Goal: Check status: Check status

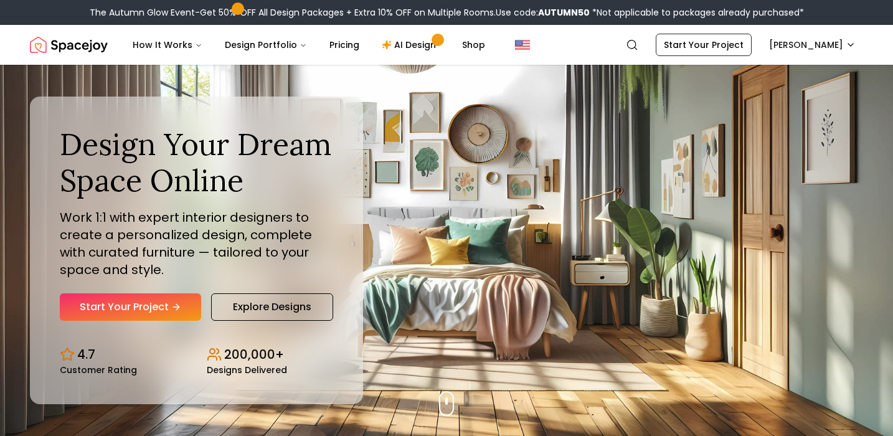
click at [804, 57] on nav "Spacejoy Search IL How It Works Design Portfolio Pricing AI Design Shop Search …" at bounding box center [446, 45] width 833 height 40
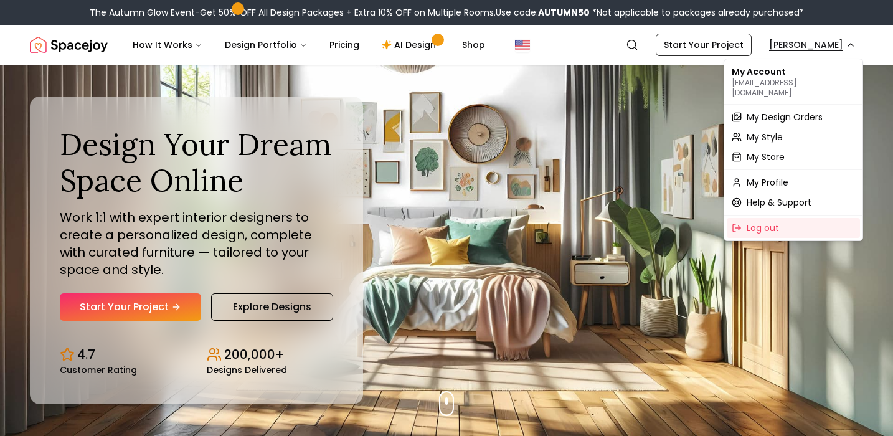
click at [777, 111] on span "My Design Orders" at bounding box center [784, 117] width 76 height 12
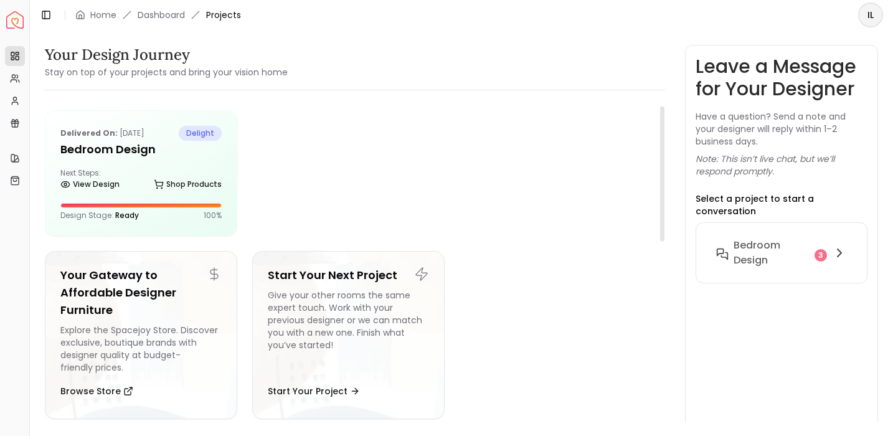
scroll to position [12, 0]
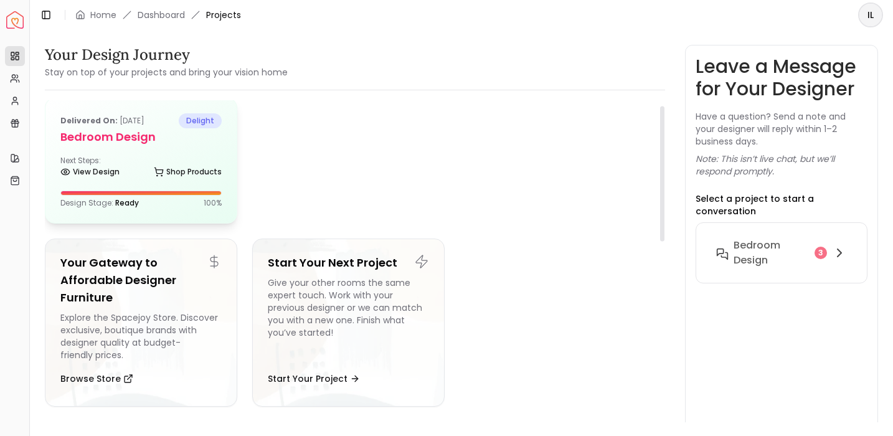
click at [185, 154] on div "Delivered on: [DATE] delight Bedroom design Next Steps: View Design Shop Produc…" at bounding box center [140, 160] width 191 height 124
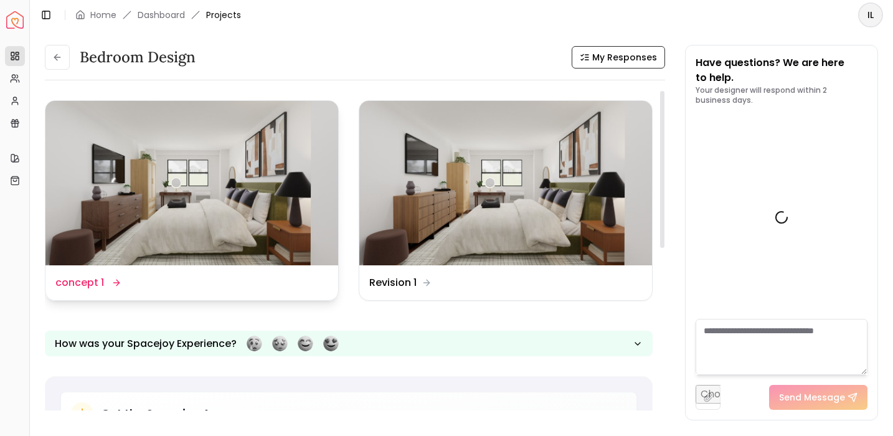
scroll to position [2859, 0]
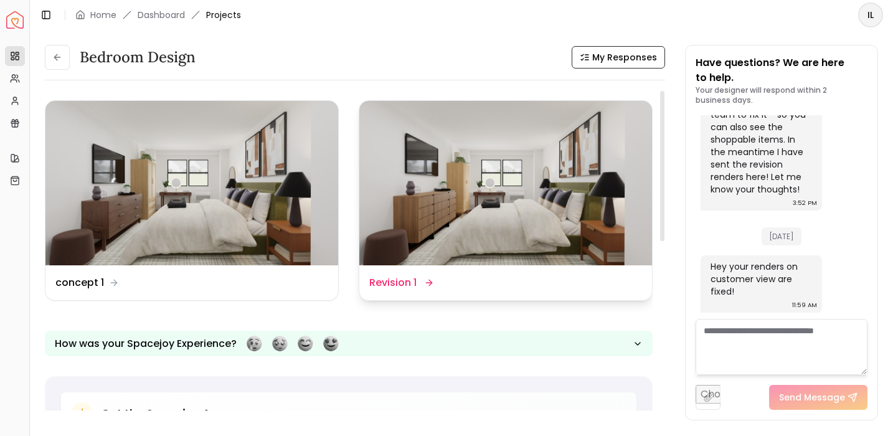
click at [475, 189] on img at bounding box center [505, 183] width 293 height 164
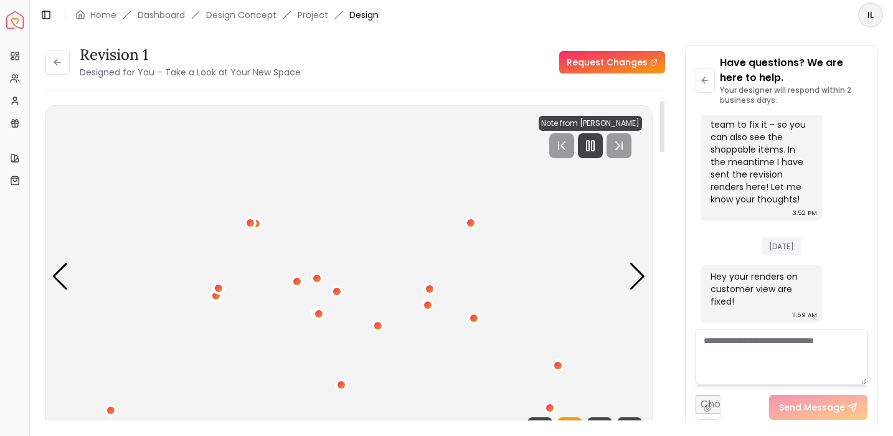
scroll to position [2, 0]
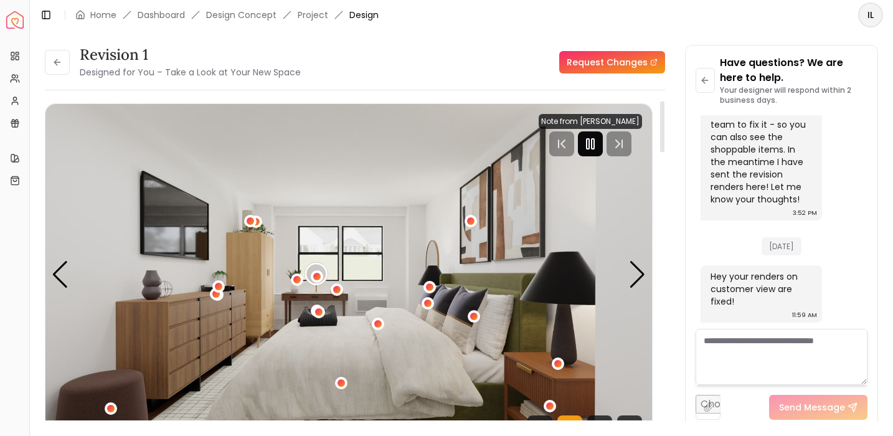
click at [601, 144] on div at bounding box center [590, 143] width 25 height 25
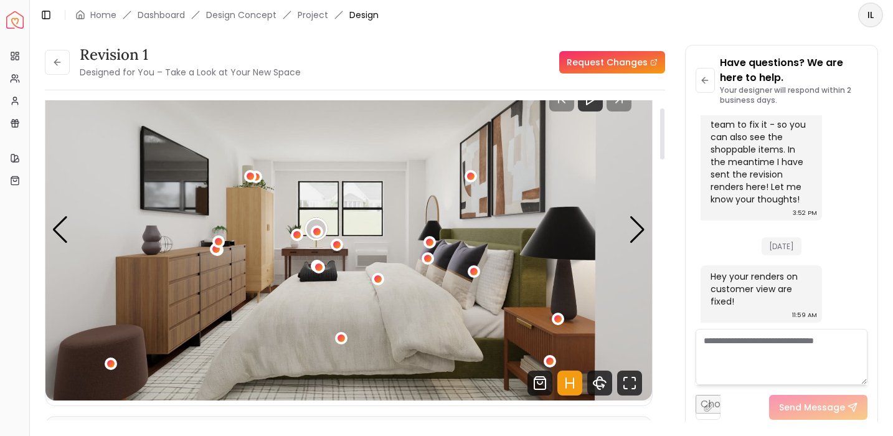
scroll to position [46, 0]
click at [638, 221] on div "Next slide" at bounding box center [637, 230] width 17 height 27
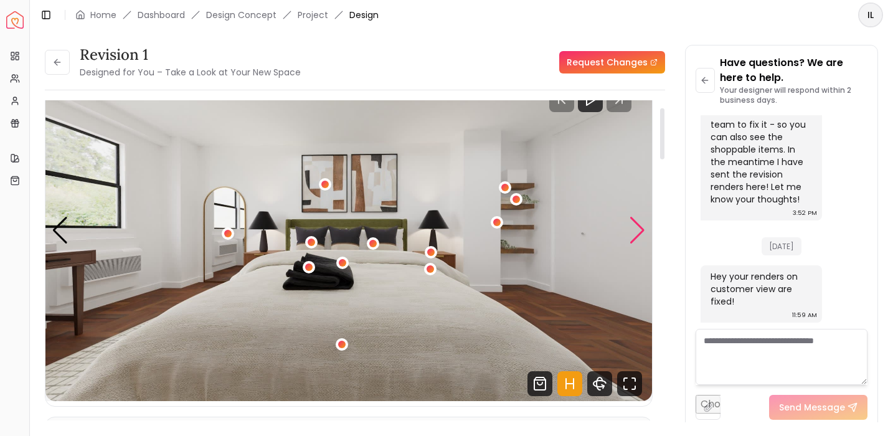
click at [638, 221] on div "Next slide" at bounding box center [637, 230] width 17 height 27
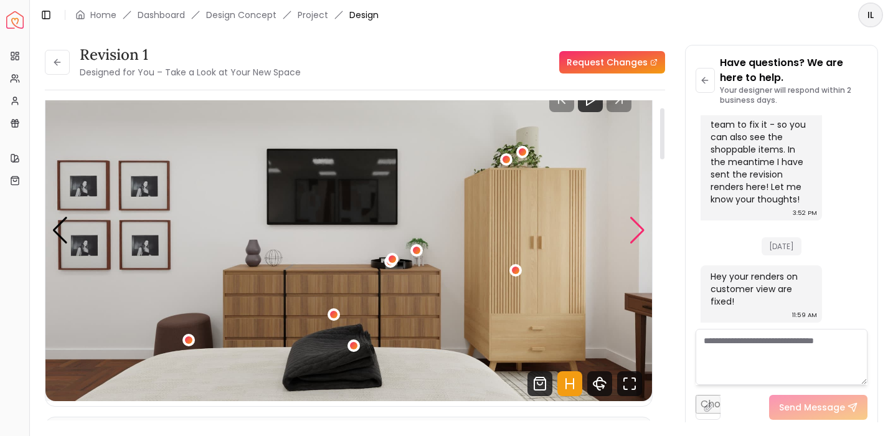
click at [637, 220] on div "Next slide" at bounding box center [637, 230] width 17 height 27
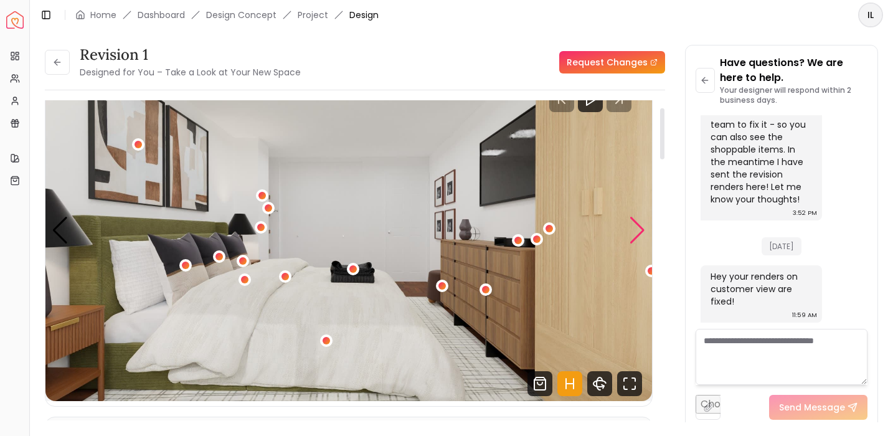
click at [637, 220] on div "Next slide" at bounding box center [637, 230] width 17 height 27
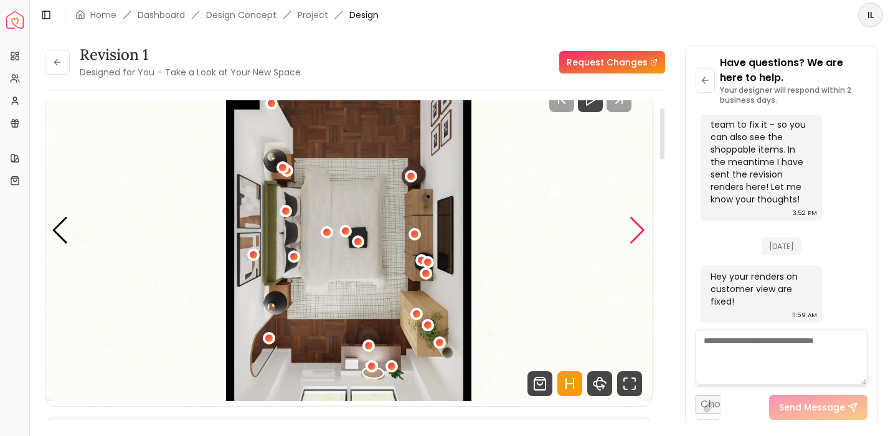
click at [637, 220] on div "Next slide" at bounding box center [637, 230] width 17 height 27
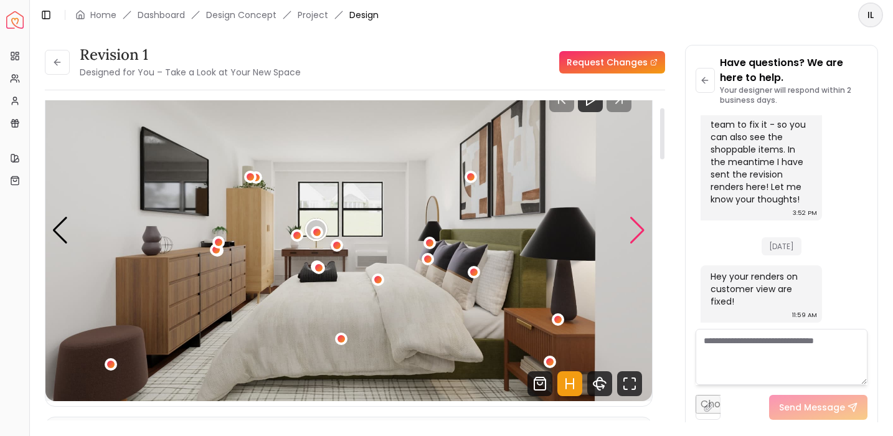
click at [637, 220] on div "Next slide" at bounding box center [637, 230] width 17 height 27
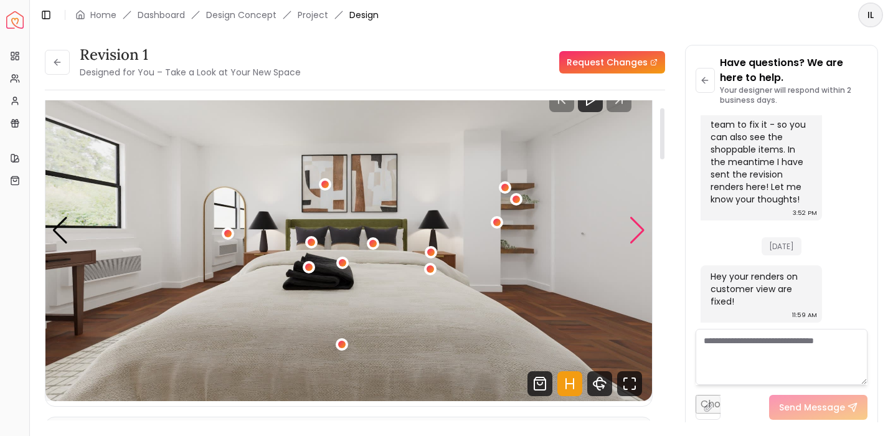
click at [637, 220] on div "Next slide" at bounding box center [637, 230] width 17 height 27
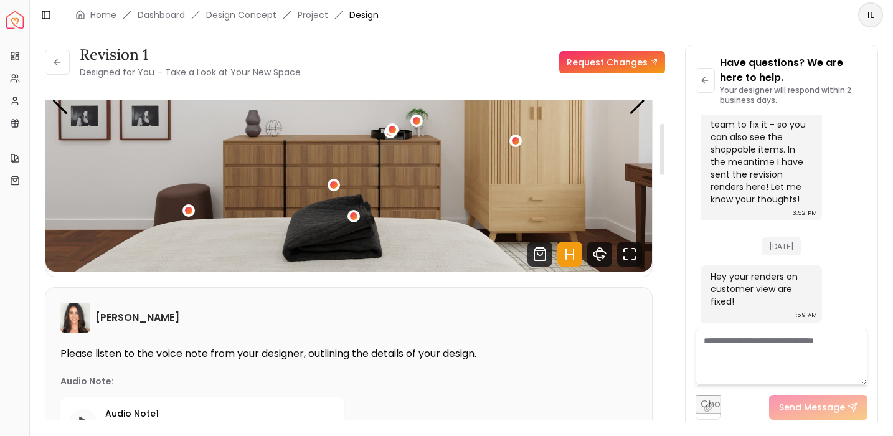
scroll to position [116, 0]
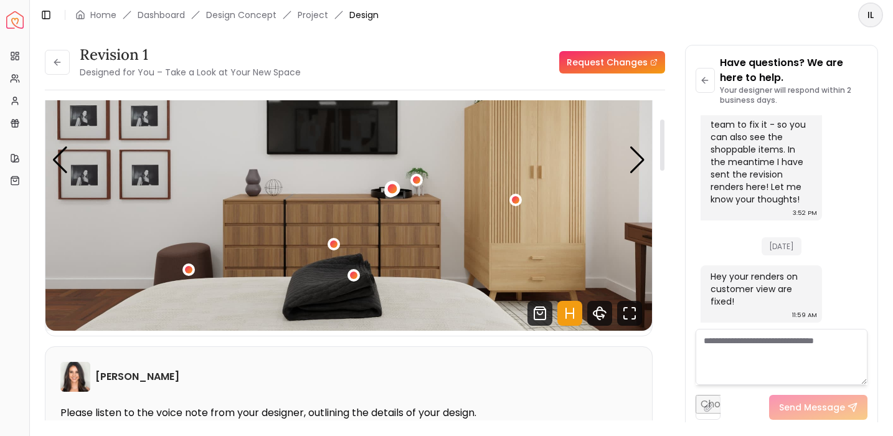
click at [390, 189] on div "3 / 5" at bounding box center [391, 188] width 9 height 9
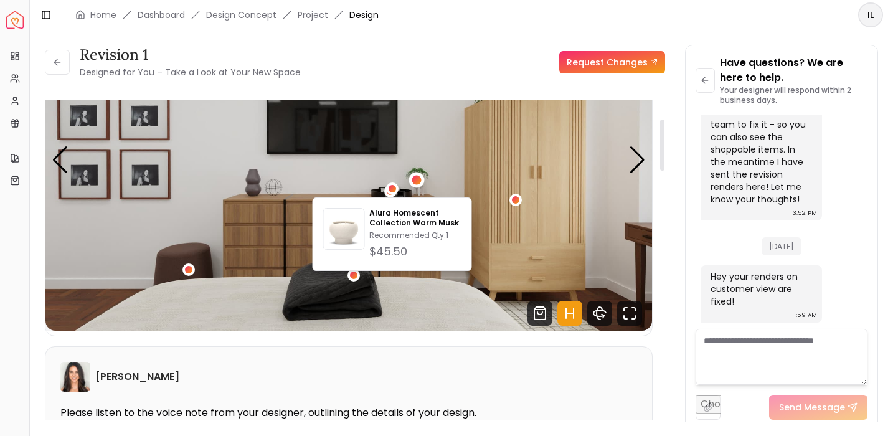
click at [418, 180] on div "3 / 5" at bounding box center [415, 180] width 9 height 9
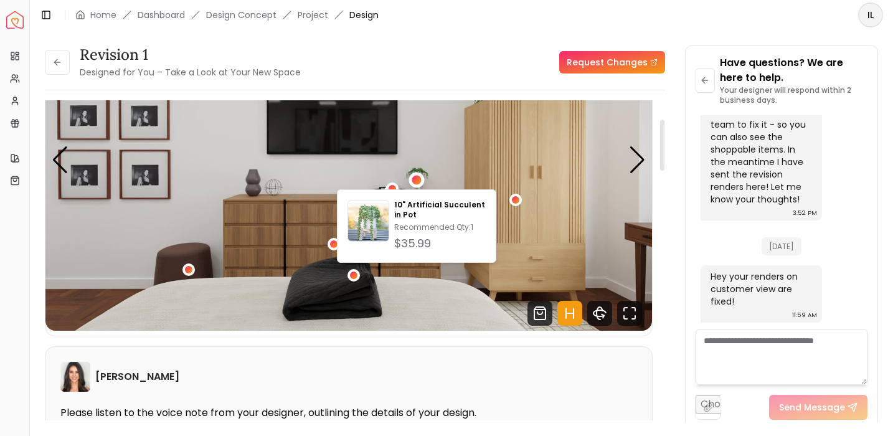
click at [309, 231] on img "3 / 5" at bounding box center [348, 159] width 606 height 341
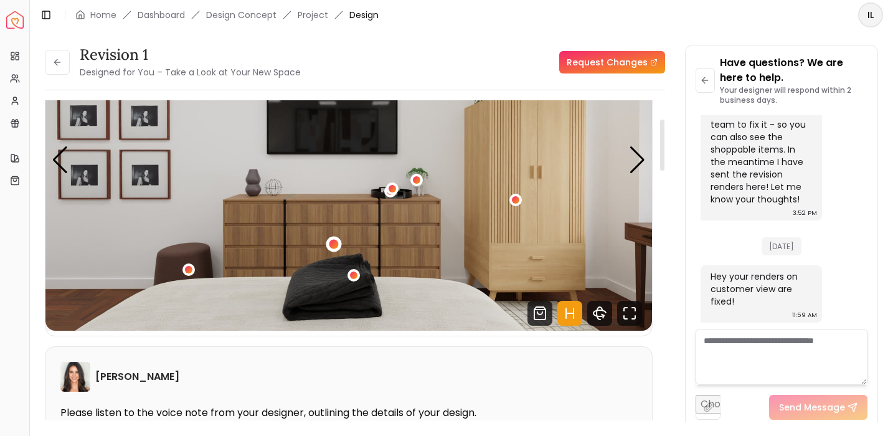
click at [333, 238] on div "3 / 5" at bounding box center [334, 244] width 16 height 16
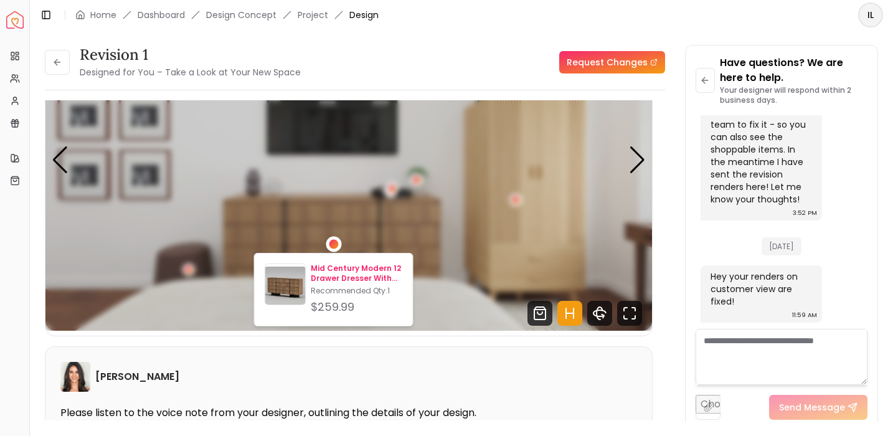
click at [343, 277] on p "Mid Century Modern 12 Drawer Dresser With Wooden Base" at bounding box center [356, 273] width 91 height 20
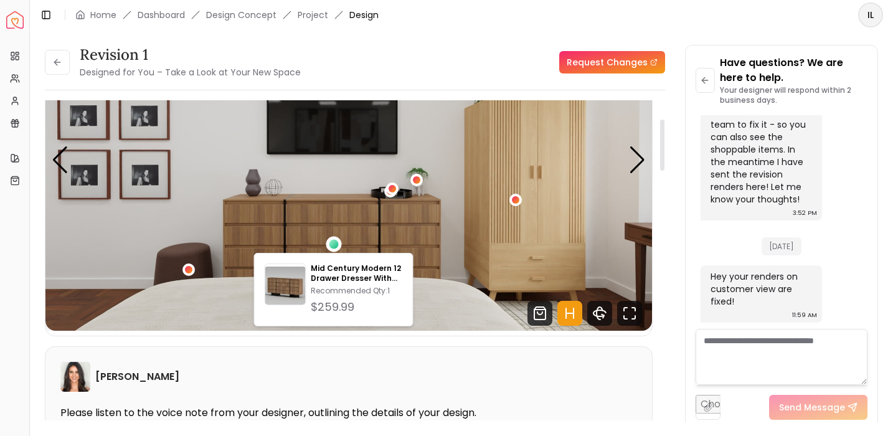
click at [328, 66] on div "Revision 1 Designed for You – Take a Look at Your New Space Request Changes" at bounding box center [355, 62] width 620 height 35
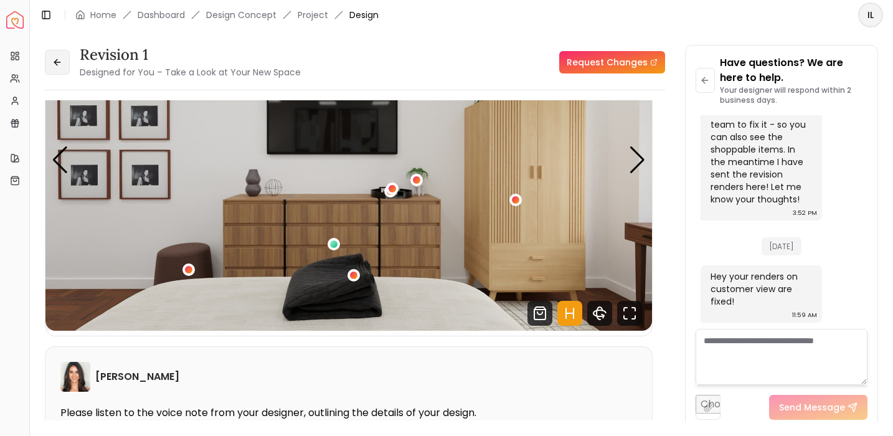
click at [62, 62] on button at bounding box center [57, 62] width 25 height 25
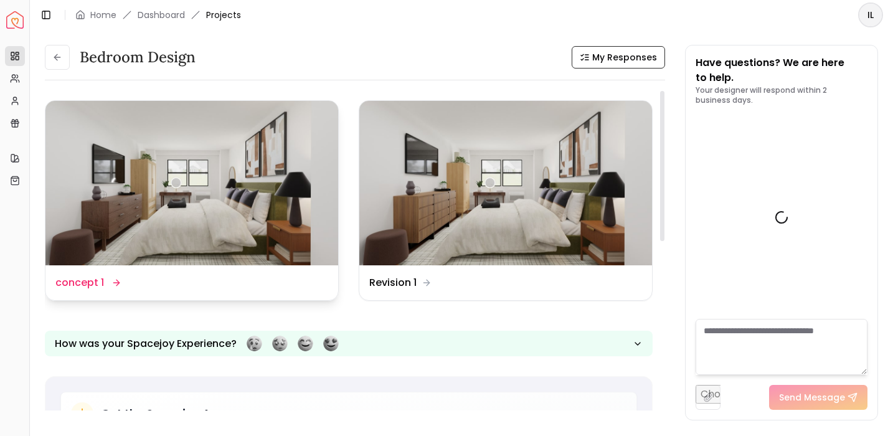
scroll to position [2859, 0]
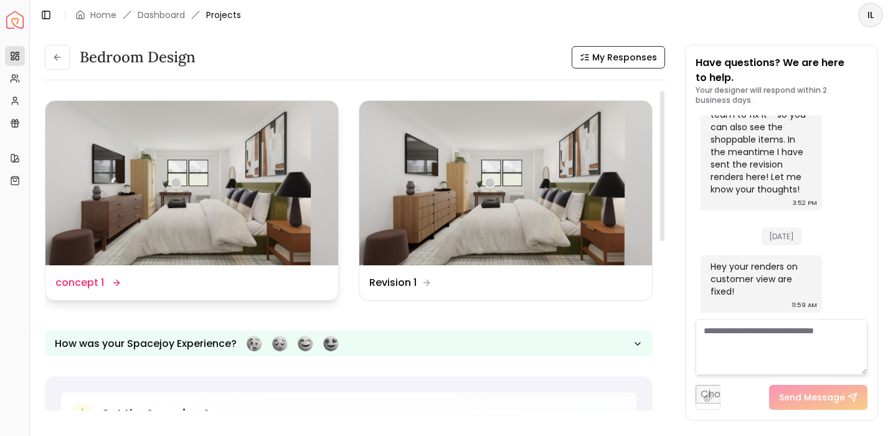
click at [221, 220] on img at bounding box center [191, 183] width 293 height 164
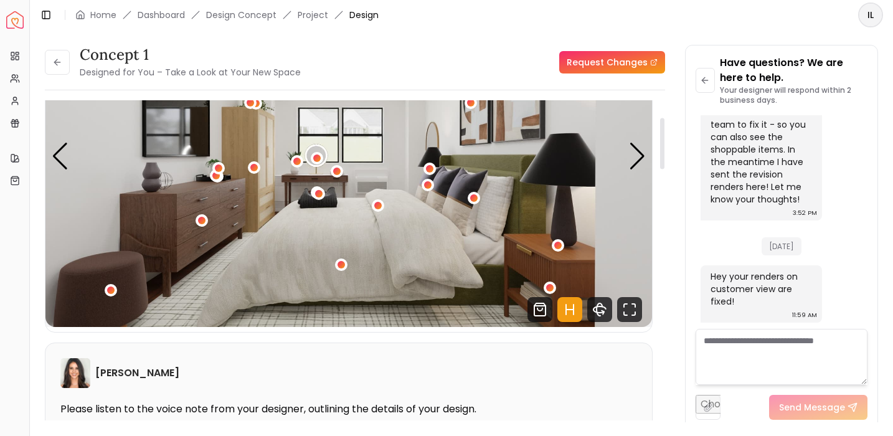
scroll to position [101, 0]
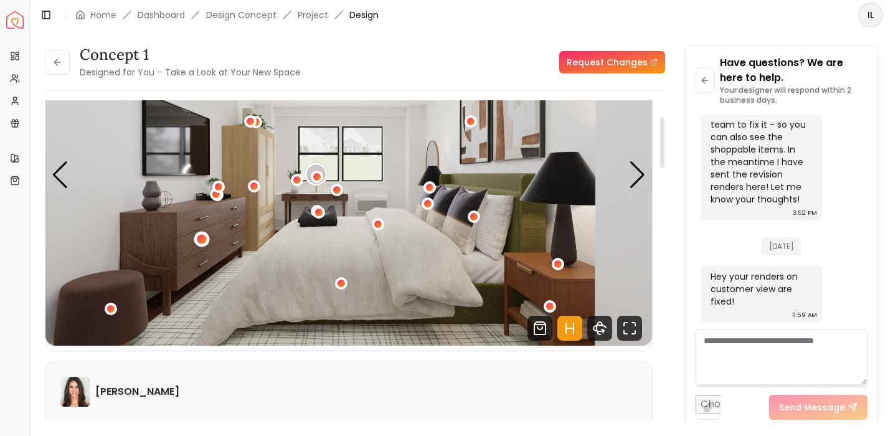
click at [199, 241] on div "1 / 5" at bounding box center [201, 238] width 9 height 9
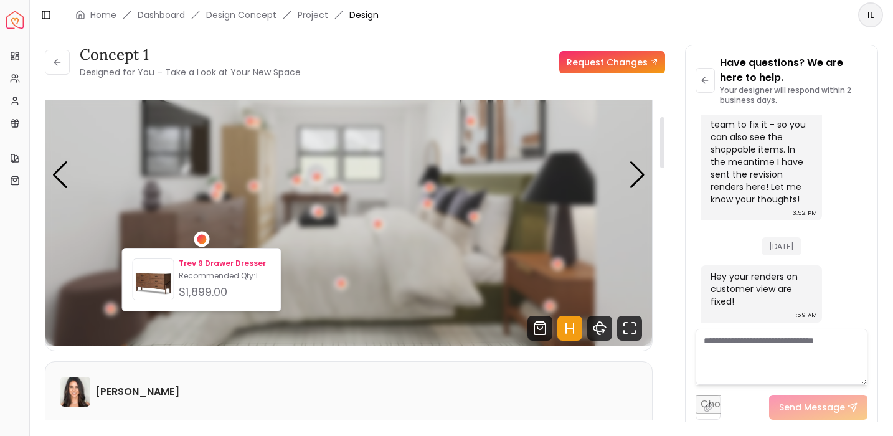
click at [202, 263] on p "Trev 9 Drawer Dresser" at bounding box center [224, 263] width 91 height 10
